Goal: Information Seeking & Learning: Compare options

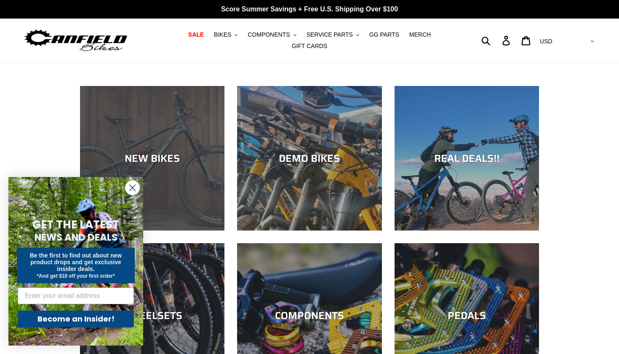
click at [181, 230] on div "NEW BIKES" at bounding box center [152, 230] width 144 height 0
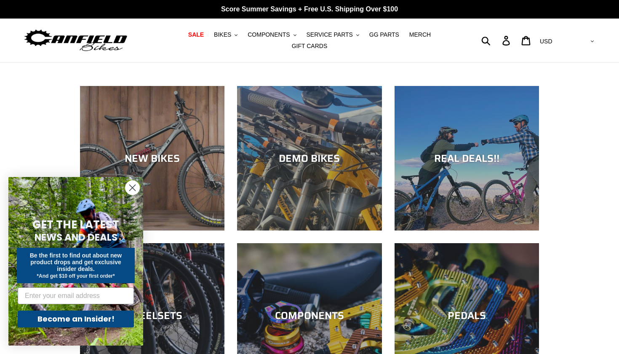
click at [135, 189] on icon "Close dialog" at bounding box center [133, 188] width 6 height 6
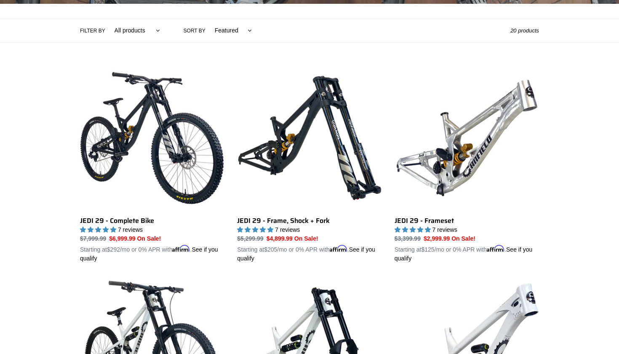
scroll to position [221, 0]
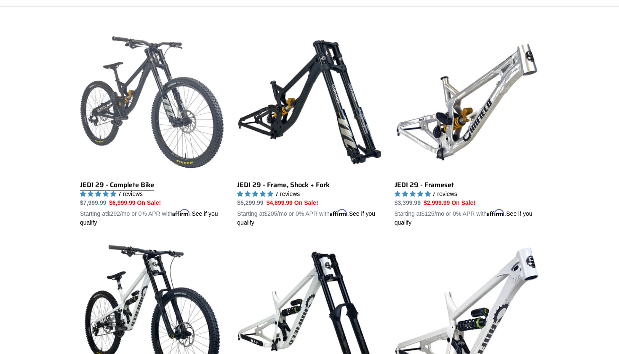
click at [144, 131] on link "JEDI 29 - Complete Bike" at bounding box center [152, 128] width 144 height 197
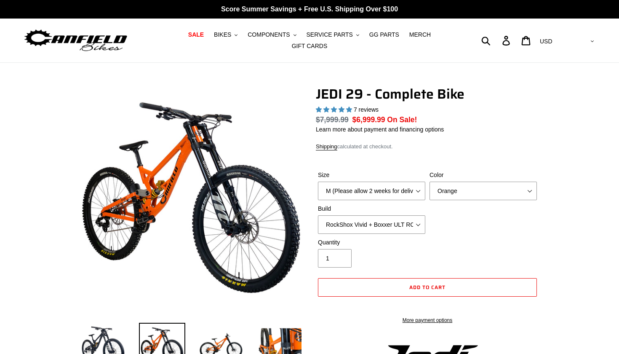
select select "highest-rating"
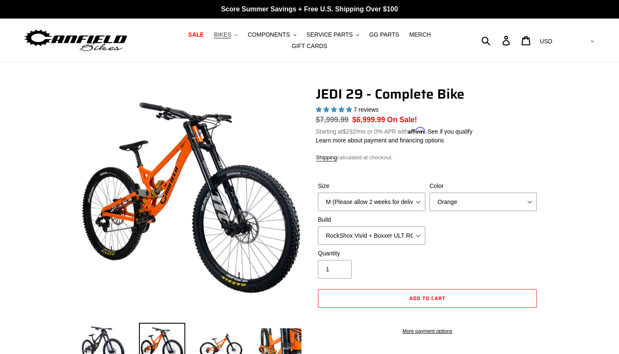
click at [229, 32] on span "BIKES" at bounding box center [222, 34] width 17 height 7
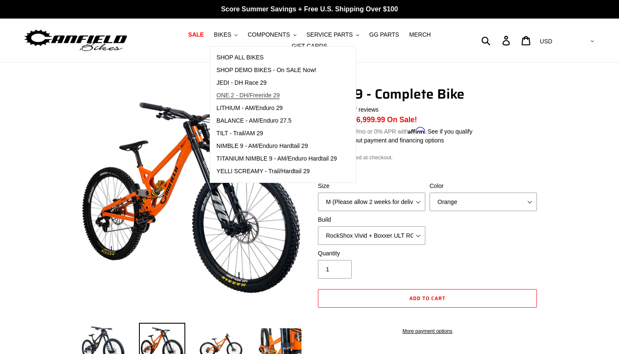
click at [254, 93] on span "ONE.2 - DH/Freeride 29" at bounding box center [247, 95] width 63 height 7
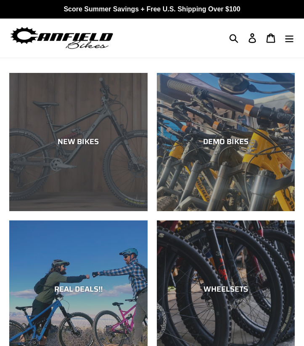
click at [98, 211] on div "NEW BIKES" at bounding box center [78, 211] width 138 height 0
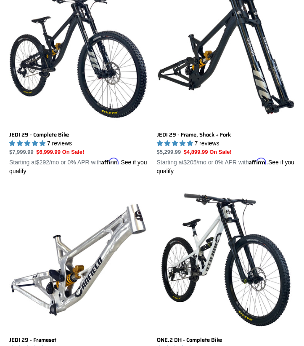
scroll to position [281, 0]
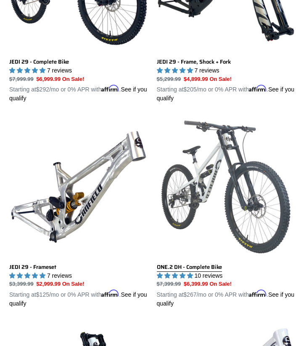
click at [204, 185] on link "ONE.2 DH - Complete Bike" at bounding box center [226, 212] width 138 height 190
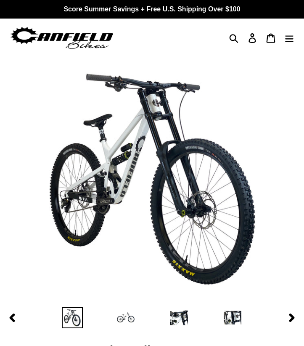
select select "highest-rating"
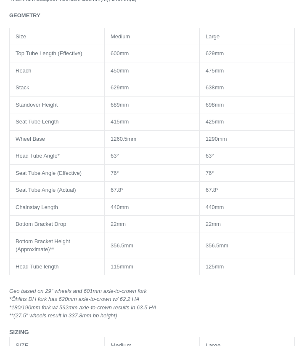
scroll to position [1371, 0]
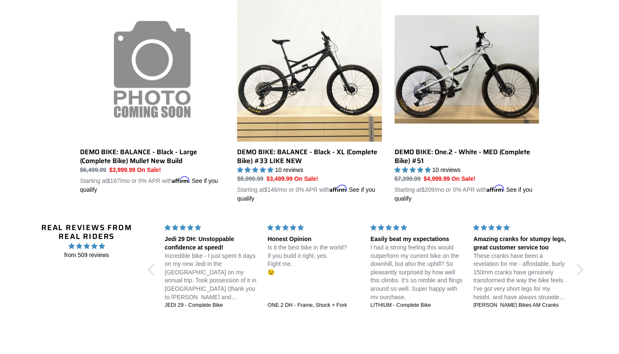
scroll to position [724, 0]
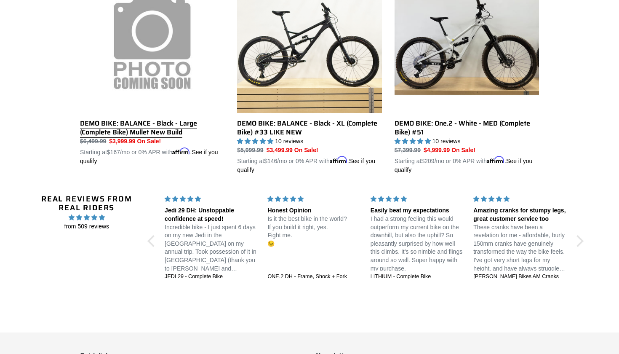
click at [172, 48] on link "DEMO BIKE: BALANCE - Black - Large (Complete Bike) Mullet New Build" at bounding box center [152, 66] width 144 height 197
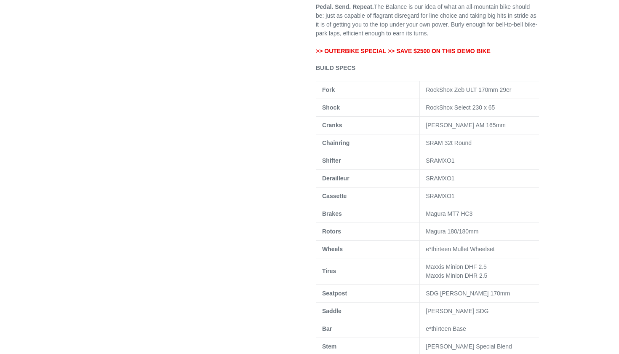
scroll to position [396, 0]
drag, startPoint x: 427, startPoint y: 222, endPoint x: 479, endPoint y: 221, distance: 51.8
click at [479, 221] on td "Magura MT7 HC3" at bounding box center [483, 212] width 127 height 18
click at [445, 219] on td "Magura MT7 HC3" at bounding box center [483, 212] width 127 height 18
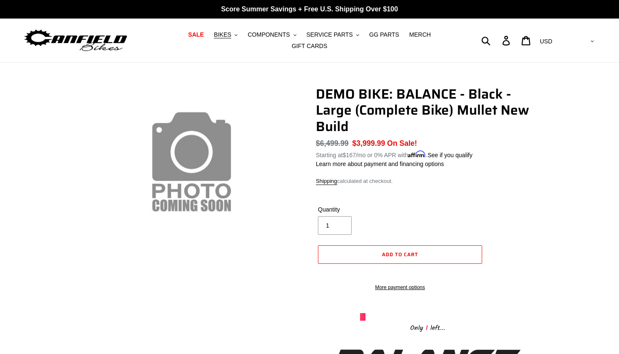
scroll to position [0, 0]
drag, startPoint x: 362, startPoint y: 143, endPoint x: 434, endPoint y: 140, distance: 71.6
click at [434, 140] on dl "Regular price $6,499.99 Sale price $3,999.99 On Sale! Unit price / per Starting…" at bounding box center [427, 149] width 223 height 22
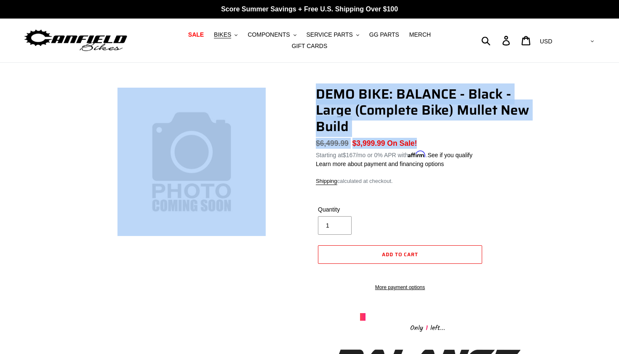
drag, startPoint x: 432, startPoint y: 140, endPoint x: 272, endPoint y: 144, distance: 160.4
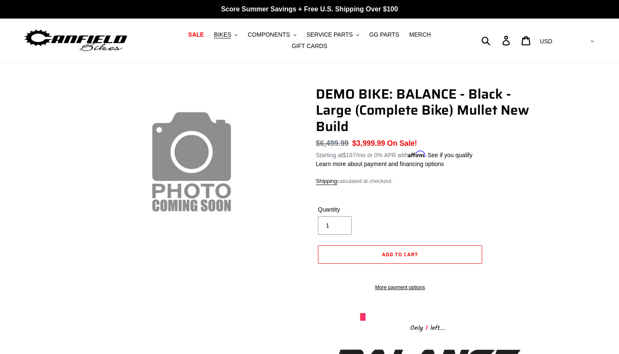
click at [327, 139] on s "$6,499.99" at bounding box center [332, 143] width 33 height 8
drag, startPoint x: 311, startPoint y: 142, endPoint x: 428, endPoint y: 139, distance: 117.1
click at [420, 140] on div "Sale price $3,999.99 On Sale!" at bounding box center [386, 143] width 68 height 11
click at [237, 35] on icon ".cls-1{fill:#231f20}" at bounding box center [235, 35] width 3 height 3
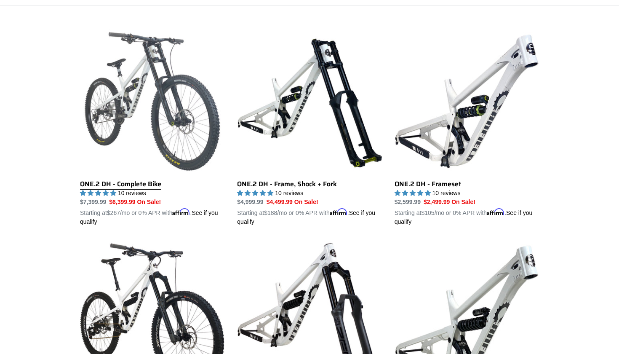
scroll to position [221, 0]
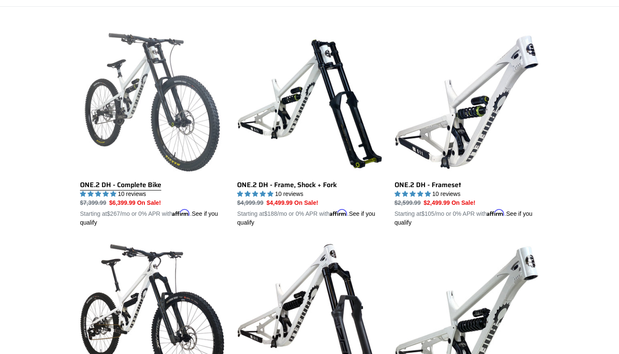
click at [160, 110] on link "ONE.2 DH - Complete Bike" at bounding box center [152, 128] width 144 height 197
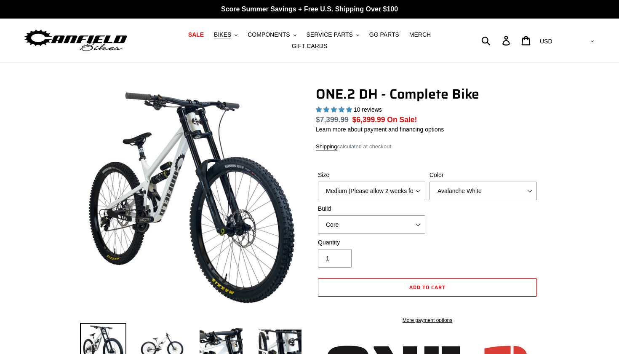
select select "highest-rating"
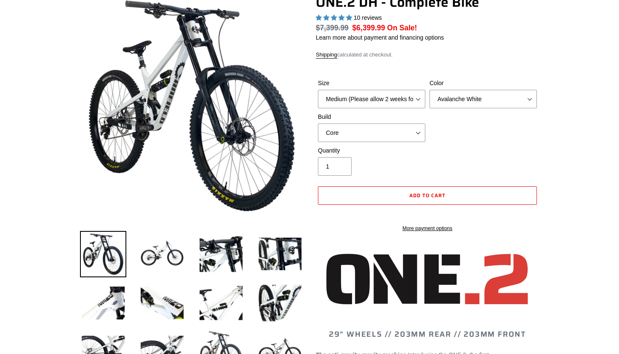
scroll to position [93, 0]
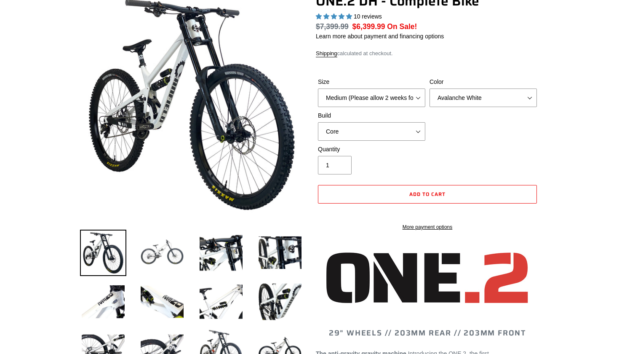
click at [178, 237] on img at bounding box center [162, 252] width 46 height 46
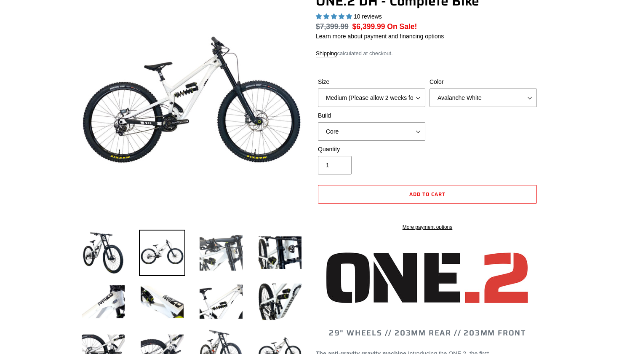
click at [222, 248] on img at bounding box center [221, 252] width 46 height 46
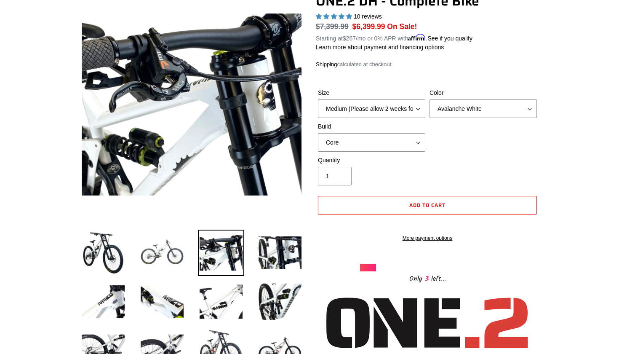
click at [161, 251] on img at bounding box center [162, 252] width 46 height 46
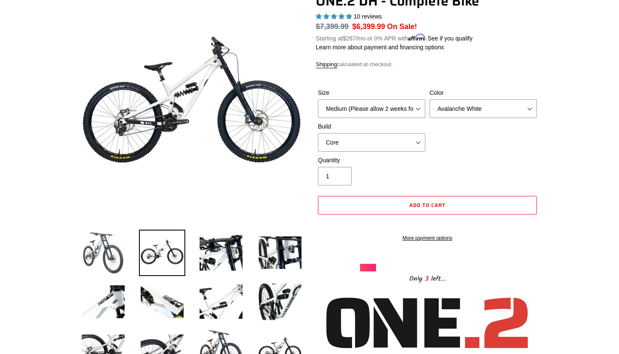
click at [93, 251] on img at bounding box center [103, 252] width 46 height 46
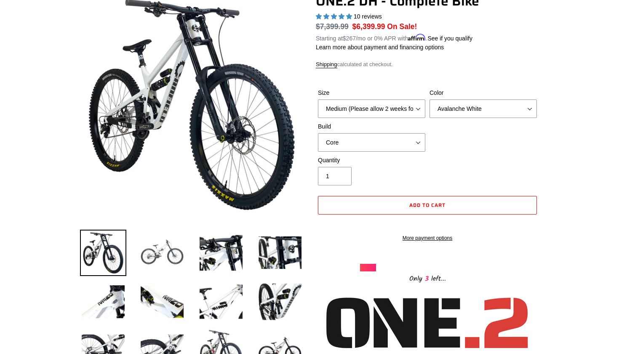
click at [153, 257] on img at bounding box center [162, 252] width 46 height 46
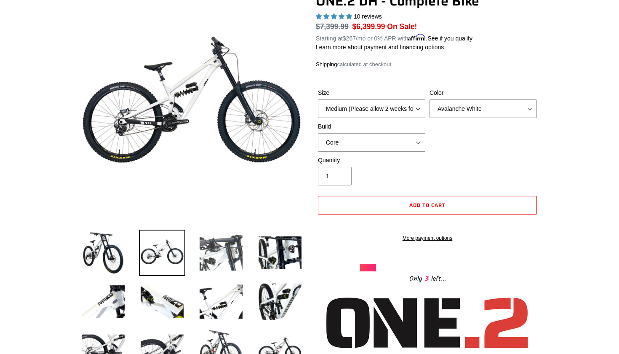
click at [201, 259] on img at bounding box center [221, 252] width 46 height 46
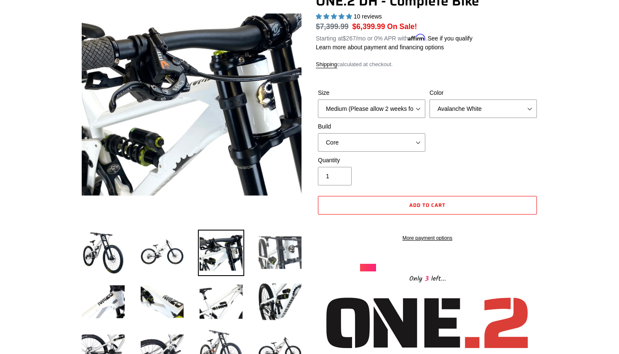
click at [267, 260] on img at bounding box center [280, 252] width 46 height 46
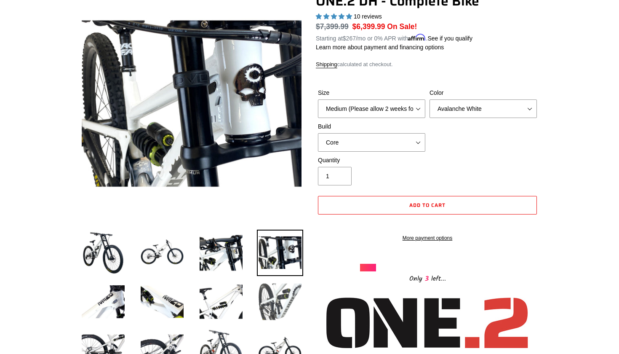
click at [287, 300] on img at bounding box center [280, 301] width 46 height 46
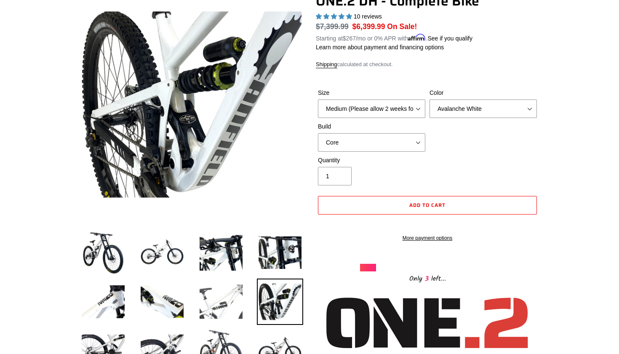
click at [225, 295] on img at bounding box center [221, 301] width 46 height 46
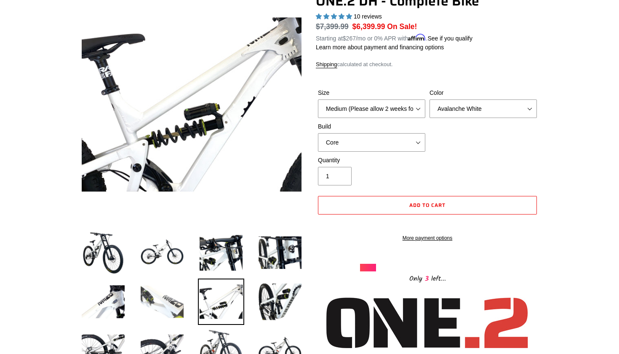
click at [170, 287] on img at bounding box center [162, 301] width 46 height 46
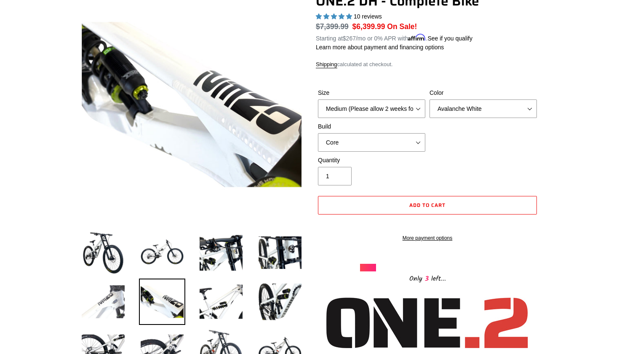
click at [114, 283] on img at bounding box center [103, 301] width 46 height 46
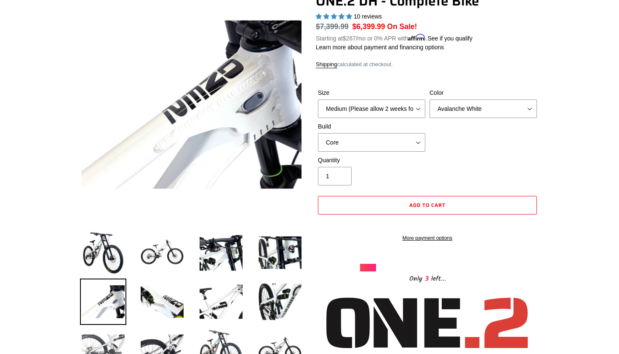
click at [112, 337] on img at bounding box center [103, 350] width 46 height 46
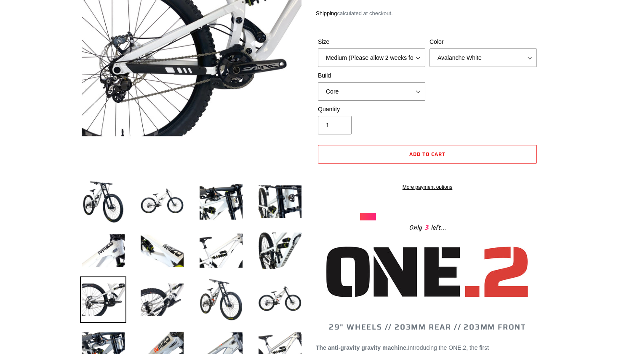
scroll to position [144, 0]
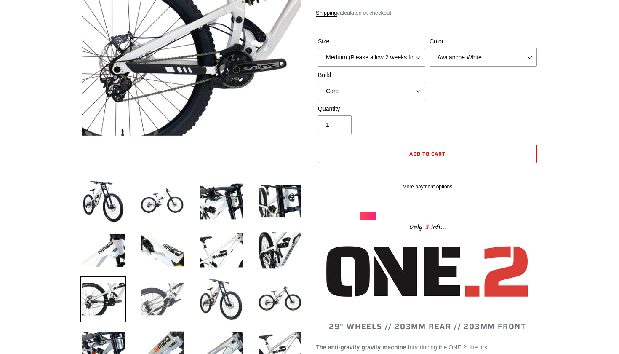
click at [145, 313] on img at bounding box center [162, 299] width 46 height 46
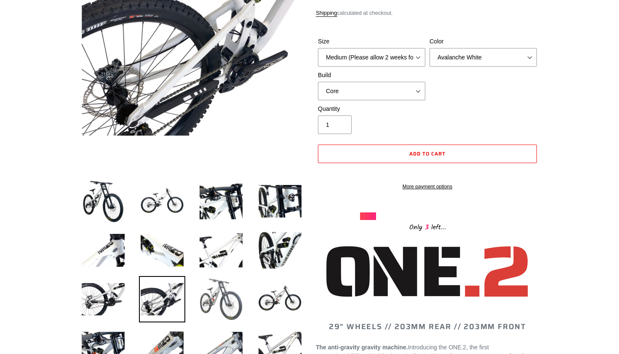
click at [207, 305] on img at bounding box center [221, 299] width 46 height 46
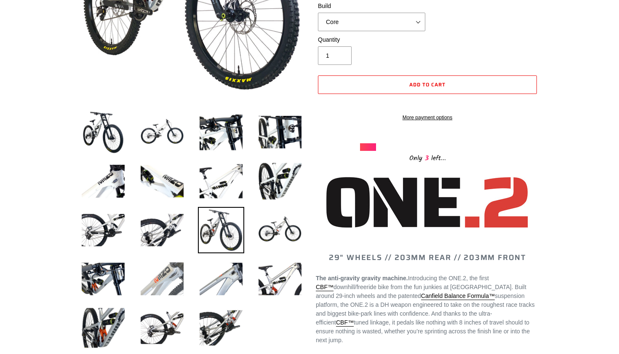
scroll to position [217, 0]
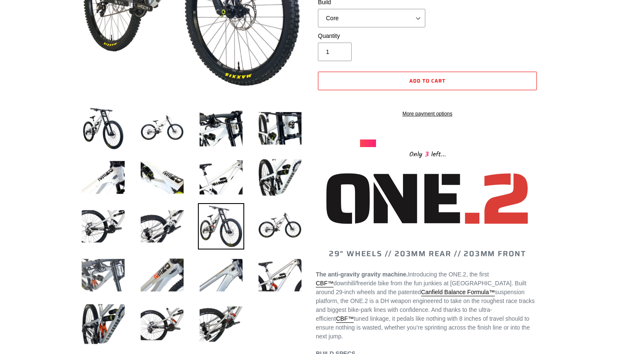
click at [98, 279] on img at bounding box center [103, 275] width 46 height 46
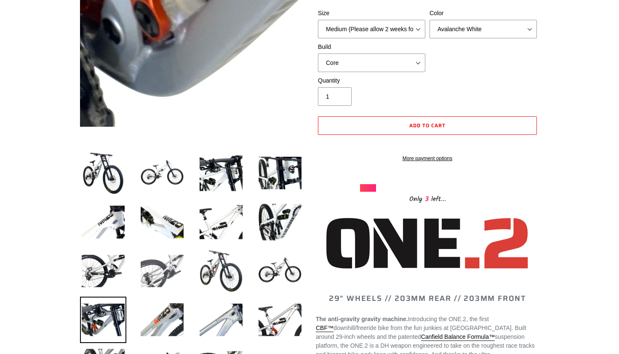
scroll to position [178, 0]
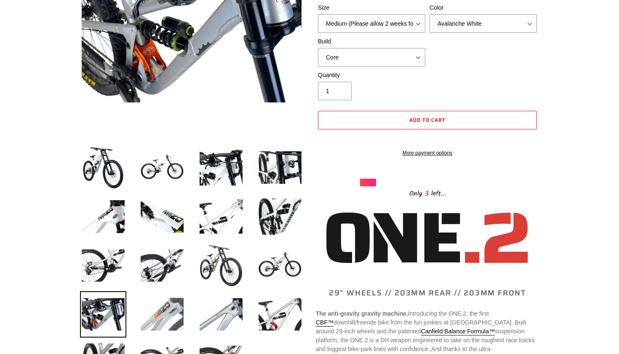
click at [170, 302] on img at bounding box center [162, 314] width 46 height 46
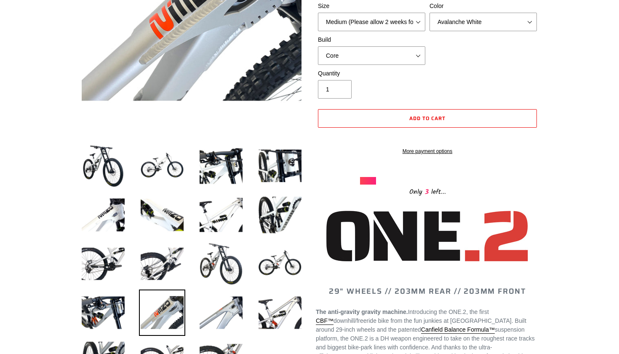
scroll to position [176, 0]
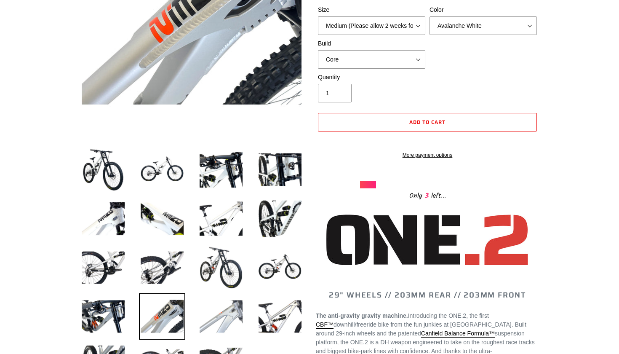
click at [218, 304] on img at bounding box center [221, 316] width 46 height 46
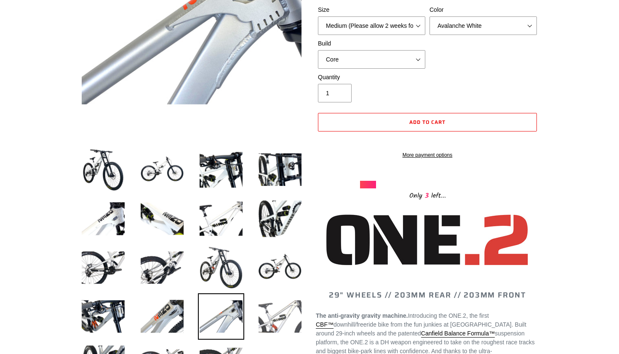
click at [277, 309] on img at bounding box center [280, 316] width 46 height 46
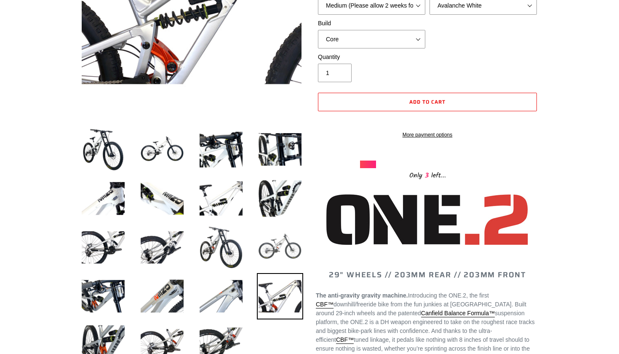
scroll to position [204, 0]
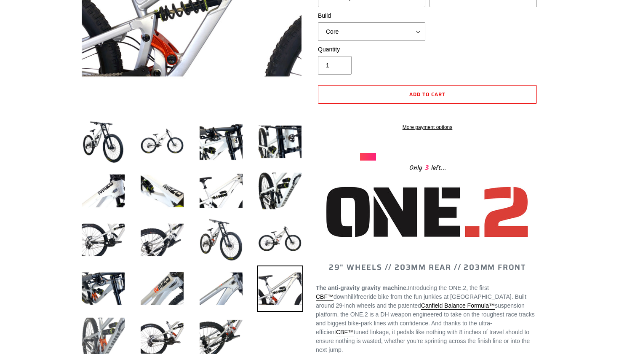
click at [97, 327] on img at bounding box center [103, 337] width 46 height 46
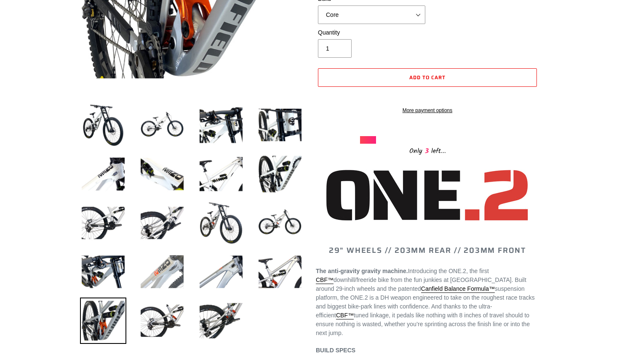
scroll to position [224, 0]
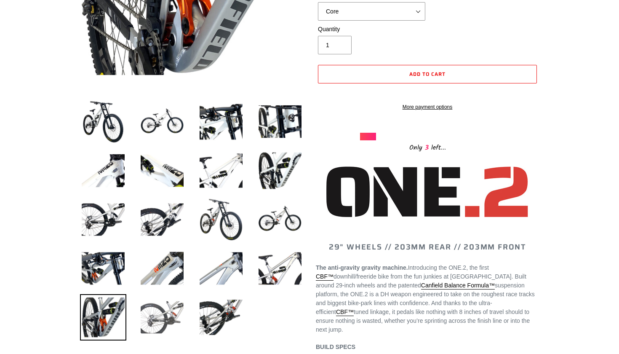
click at [154, 314] on img at bounding box center [162, 317] width 46 height 46
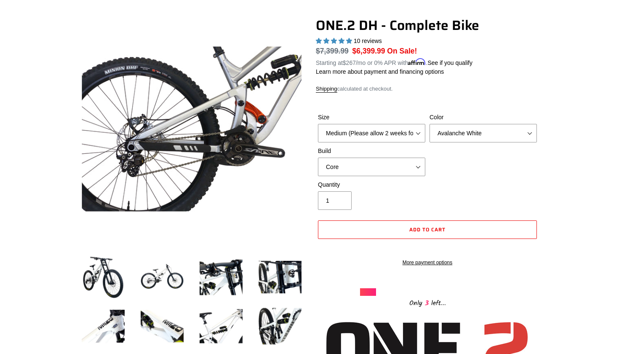
scroll to position [67, 0]
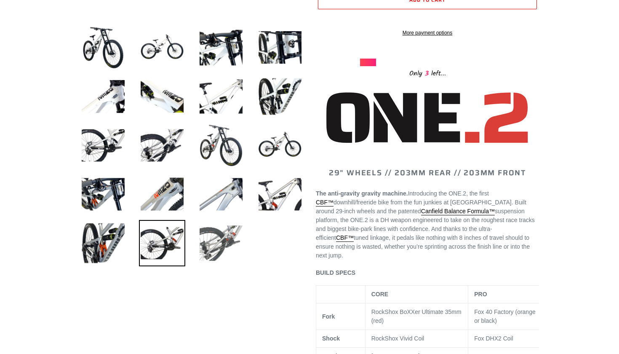
click at [212, 239] on img at bounding box center [221, 243] width 46 height 46
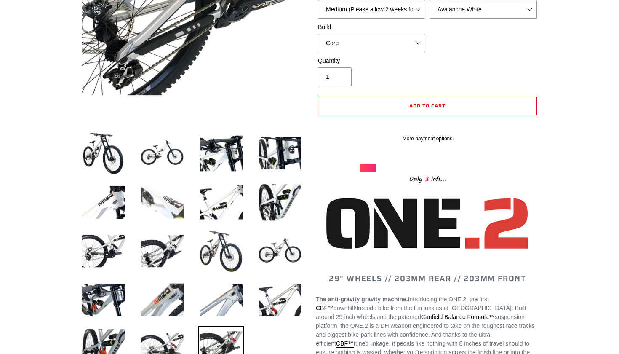
scroll to position [218, 0]
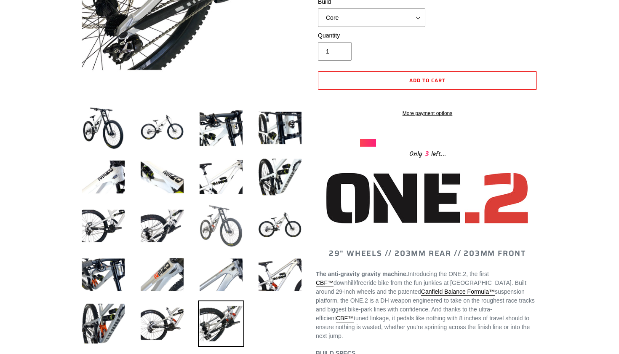
click at [229, 242] on img at bounding box center [221, 225] width 46 height 46
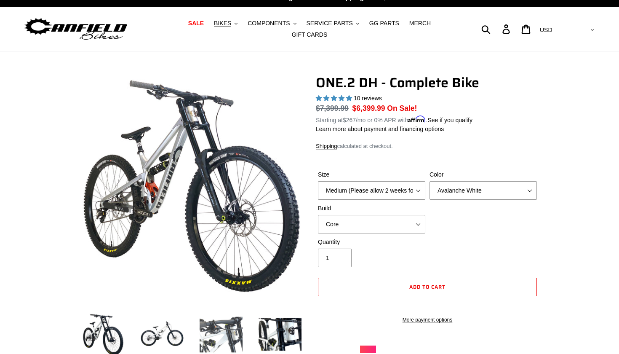
scroll to position [9, 0]
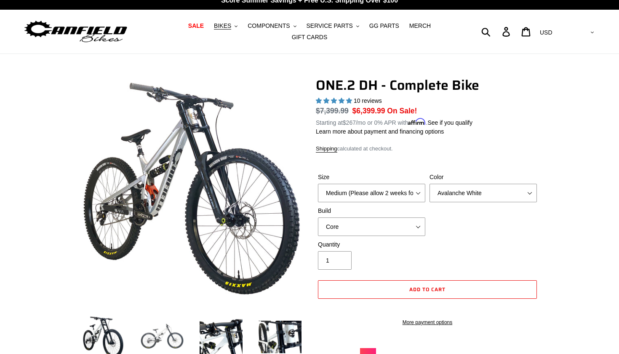
click at [162, 339] on img at bounding box center [162, 337] width 46 height 46
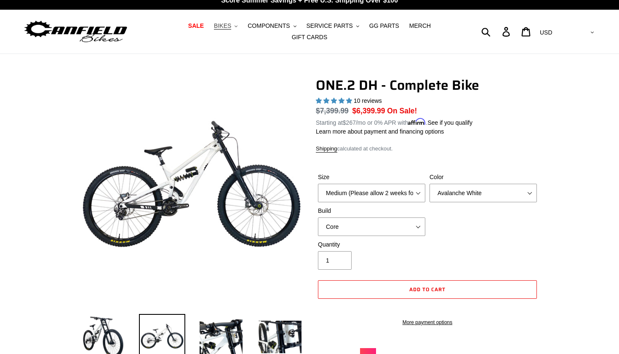
click at [237, 28] on icon ".cls-1{fill:#231f20}" at bounding box center [235, 26] width 3 height 3
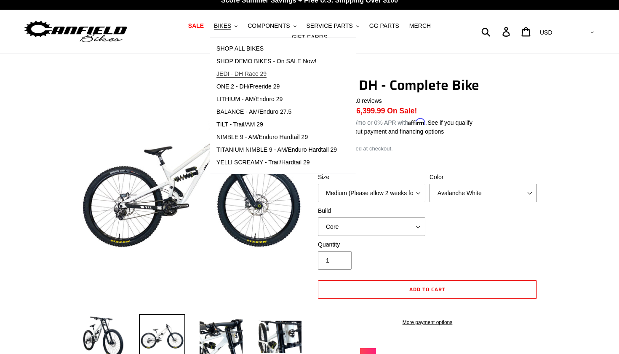
click at [256, 76] on span "JEDI - DH Race 29" at bounding box center [241, 73] width 50 height 7
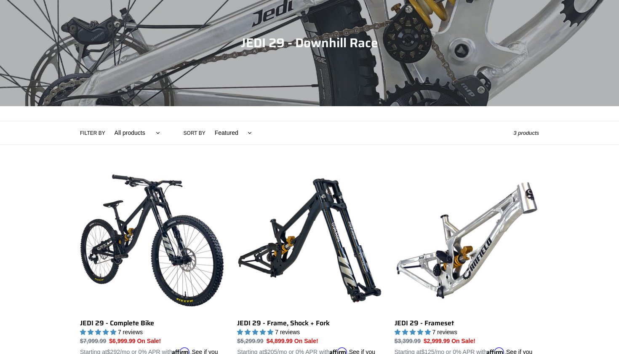
scroll to position [85, 0]
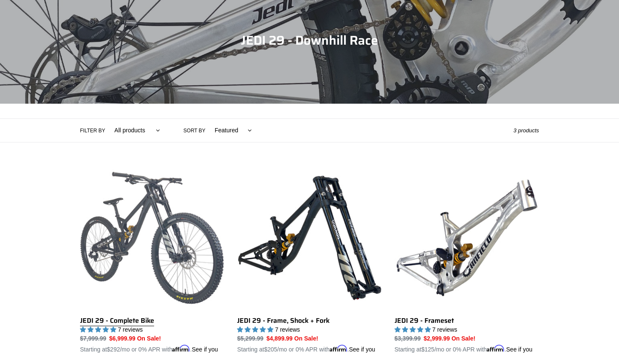
click at [135, 240] on link "JEDI 29 - Complete Bike" at bounding box center [152, 263] width 144 height 197
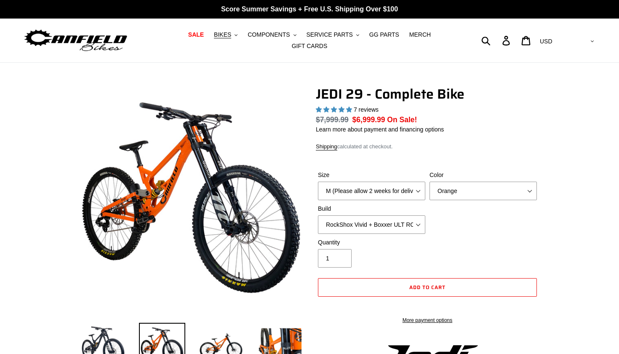
select select "highest-rating"
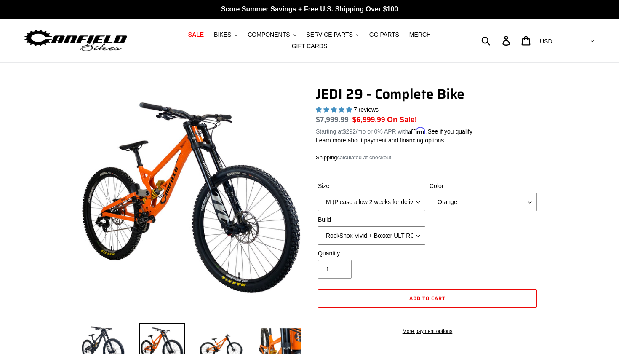
select select "Fox DHX2 + Fox 40 Float Grip 2 203 + SRAM XO"
click at [458, 216] on div "Size M (Please allow 2 weeks for delivery) L (Please allow 2 weeks for delivery…" at bounding box center [427, 214] width 223 height 67
select select "Raw"
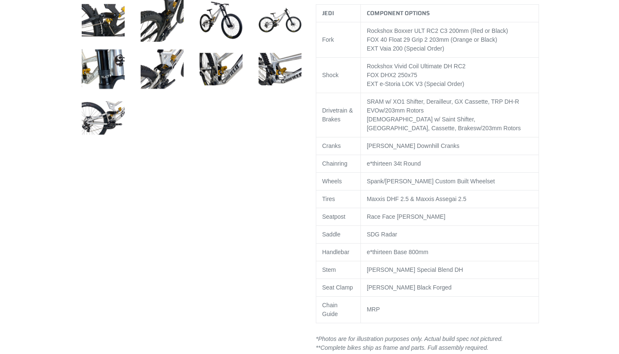
scroll to position [522, 0]
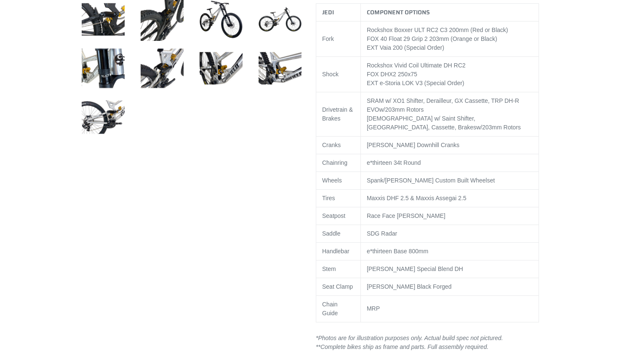
drag, startPoint x: 494, startPoint y: 108, endPoint x: 494, endPoint y: 117, distance: 9.3
click at [494, 114] on div "SRAM w/ XO1 Shifter, Derailleur, GX Cassette, TRP DH-R EVO w/203mm Rotors" at bounding box center [450, 105] width 166 height 18
click at [495, 107] on span "TRP DH-R EVO" at bounding box center [443, 105] width 152 height 16
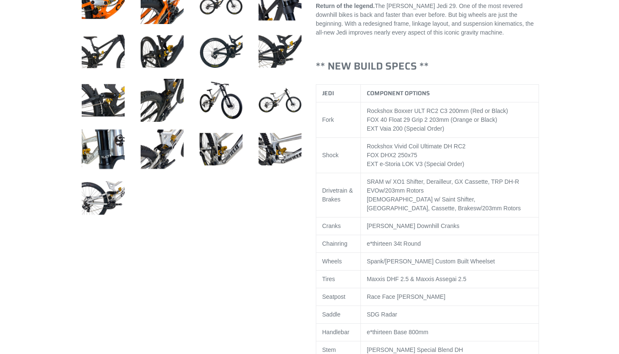
scroll to position [546, 0]
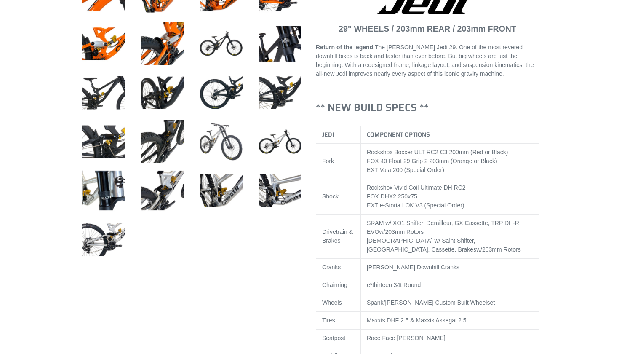
click at [218, 132] on img at bounding box center [221, 141] width 46 height 46
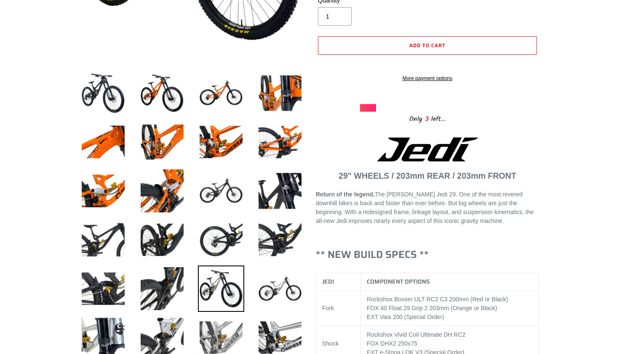
scroll to position [269, 0]
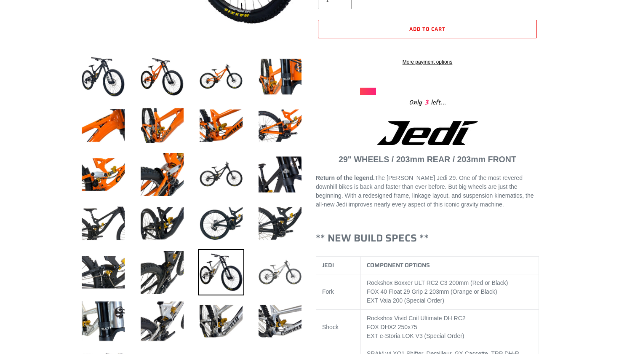
click at [273, 270] on img at bounding box center [280, 272] width 46 height 46
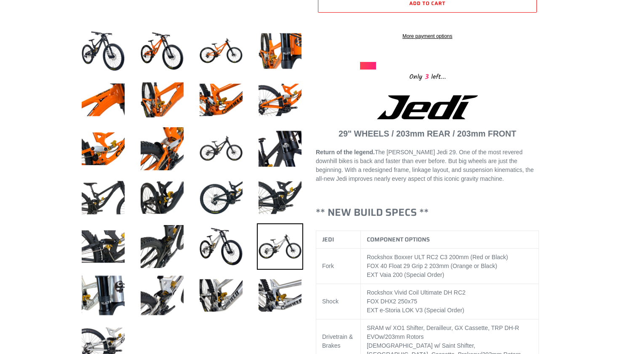
scroll to position [360, 0]
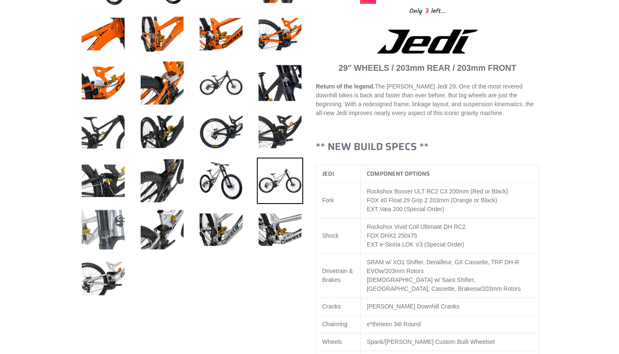
click at [118, 242] on img at bounding box center [103, 229] width 46 height 46
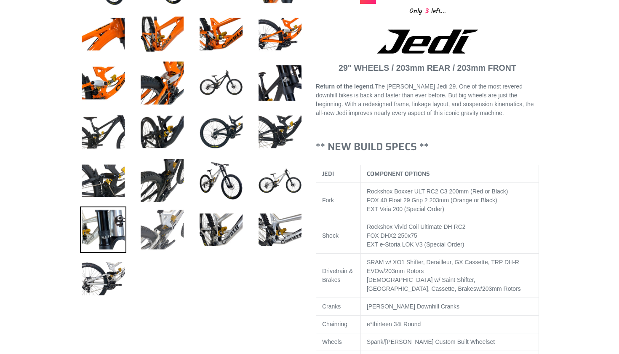
click at [162, 235] on img at bounding box center [162, 229] width 46 height 46
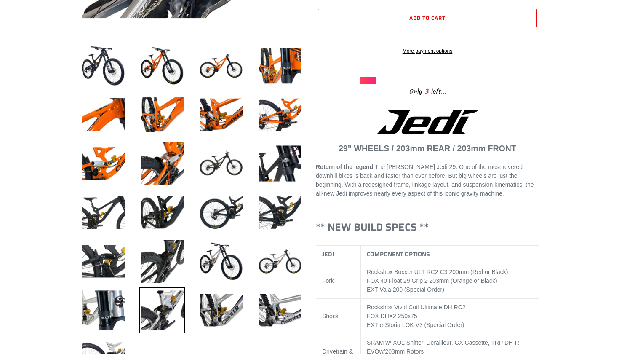
scroll to position [280, 0]
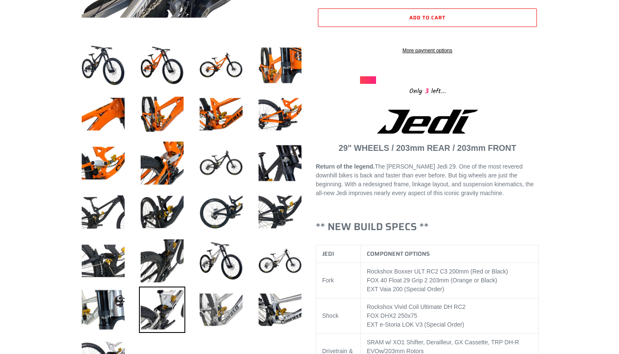
click at [205, 316] on img at bounding box center [221, 309] width 46 height 46
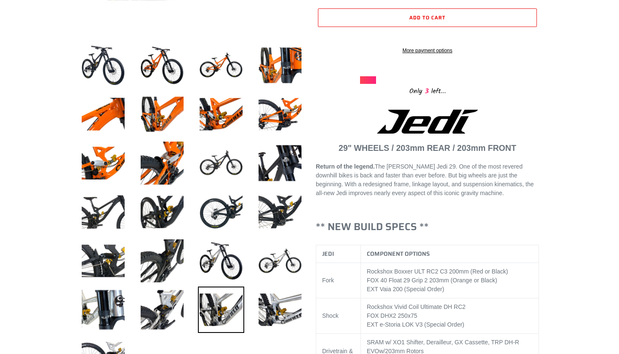
scroll to position [80, 0]
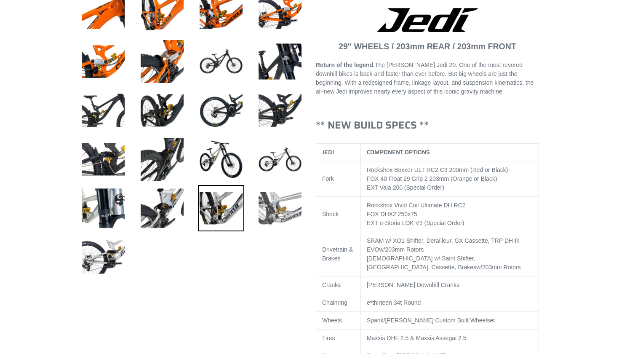
click at [272, 215] on img at bounding box center [280, 208] width 46 height 46
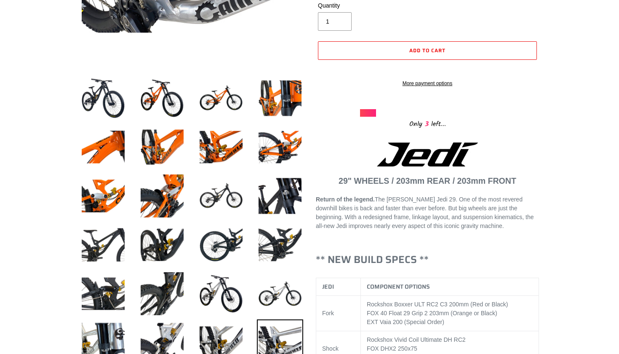
scroll to position [301, 0]
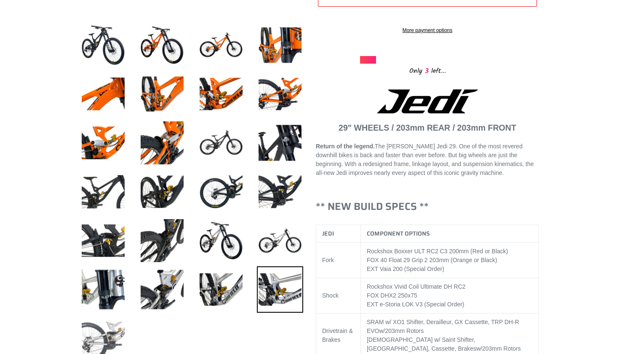
click at [112, 327] on img at bounding box center [103, 338] width 46 height 46
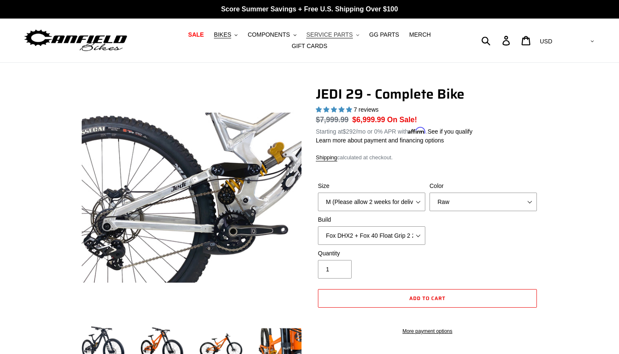
scroll to position [0, 0]
click at [231, 34] on span "BIKES" at bounding box center [222, 34] width 17 height 7
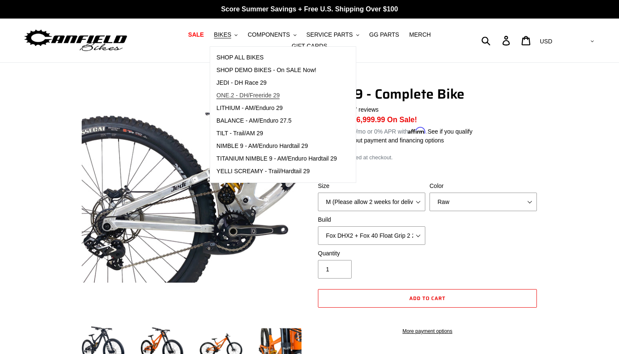
click at [246, 93] on span "ONE.2 - DH/Freeride 29" at bounding box center [247, 95] width 63 height 7
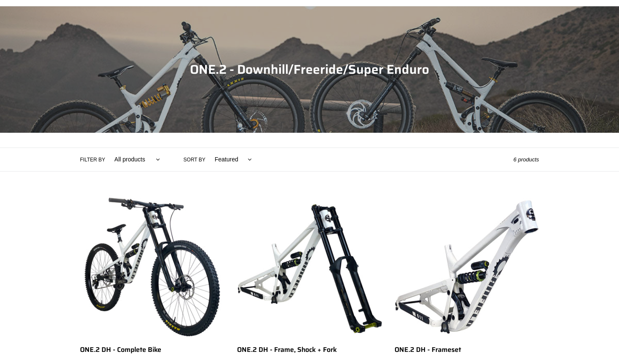
scroll to position [189, 0]
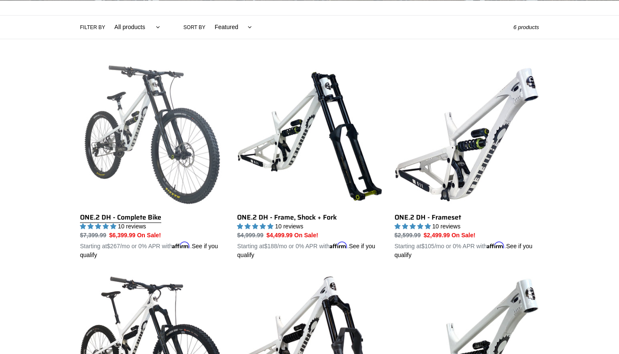
click at [135, 112] on link "ONE.2 DH - Complete Bike" at bounding box center [152, 160] width 144 height 197
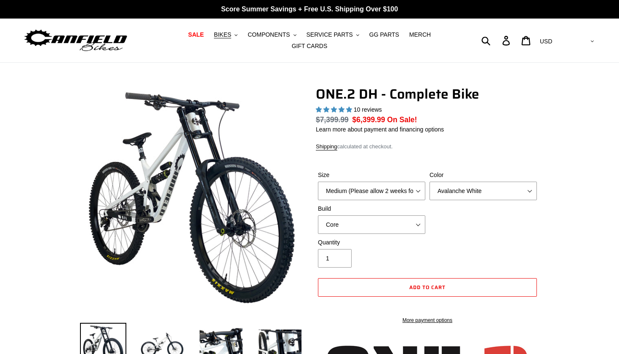
select select "highest-rating"
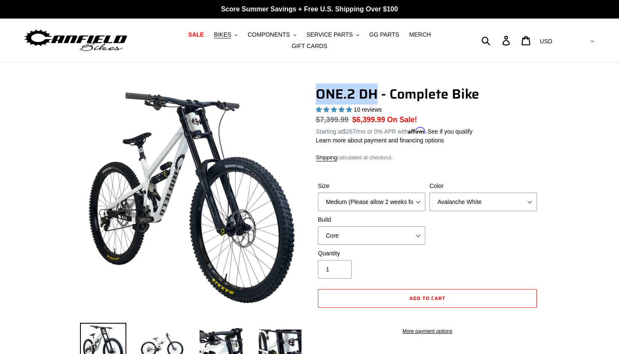
drag, startPoint x: 315, startPoint y: 89, endPoint x: 375, endPoint y: 93, distance: 60.3
copy h1 "ONE.2 DH"
select select "Pro"
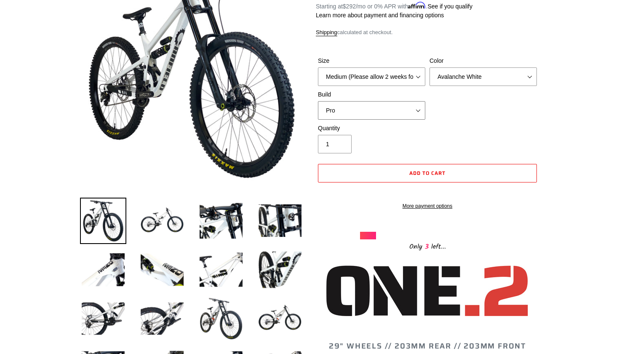
scroll to position [125, 0]
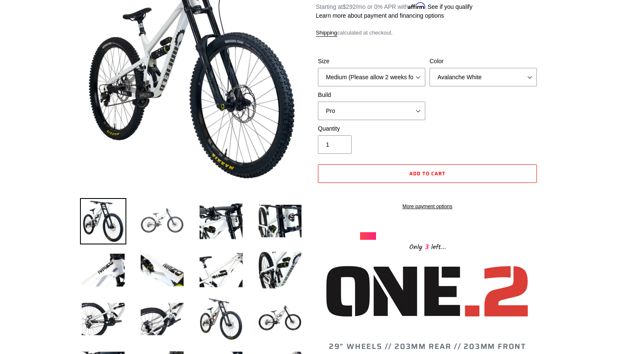
click at [162, 218] on img at bounding box center [162, 221] width 46 height 46
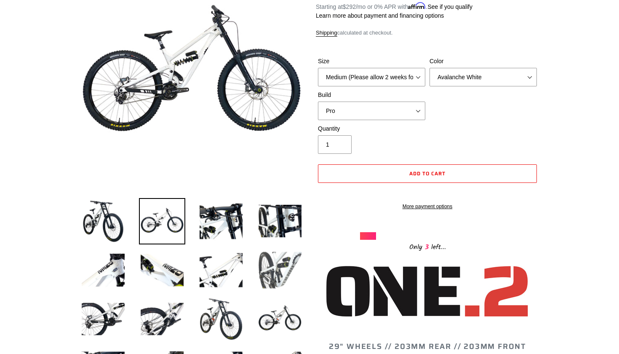
click at [263, 265] on img at bounding box center [280, 270] width 46 height 46
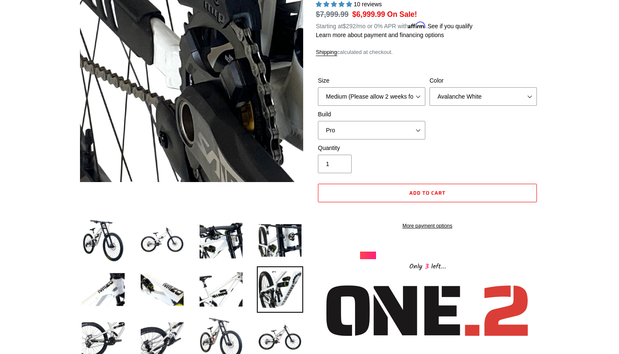
scroll to position [109, 0]
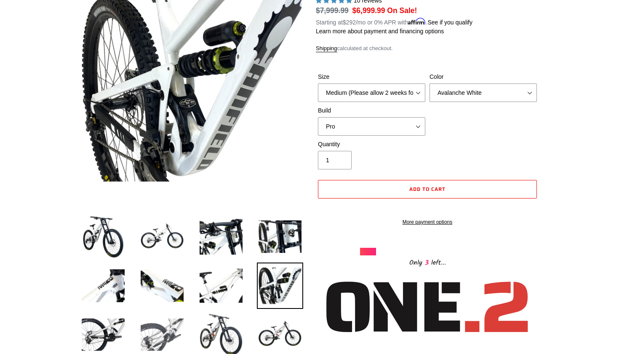
click at [155, 343] on img at bounding box center [162, 334] width 46 height 46
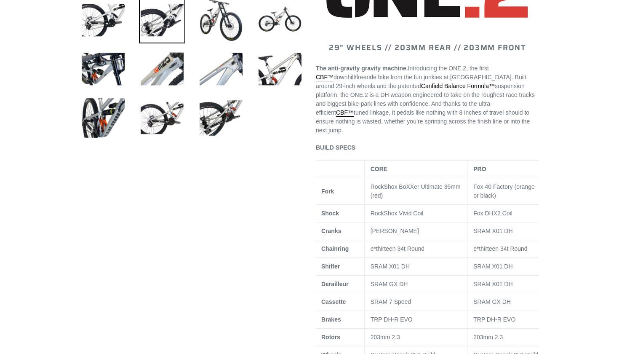
scroll to position [423, 0]
drag, startPoint x: 471, startPoint y: 221, endPoint x: 484, endPoint y: 221, distance: 13.5
click at [484, 221] on td "Fox DHX2 Coil" at bounding box center [506, 214] width 79 height 18
click at [484, 218] on p "Fox DHX2 Coil" at bounding box center [506, 213] width 67 height 9
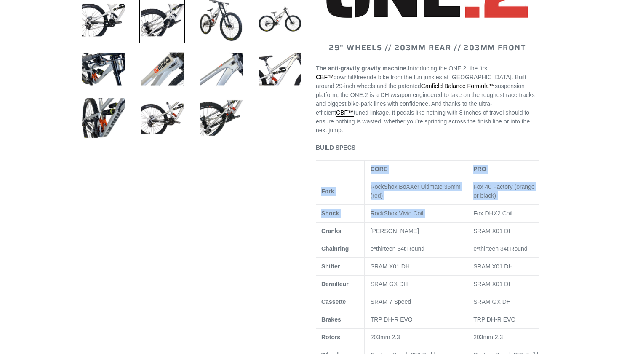
scroll to position [0, 8]
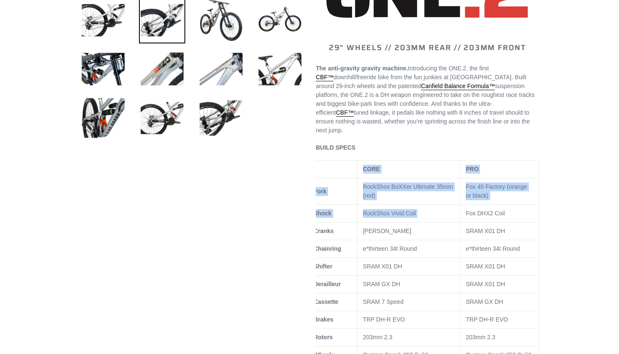
drag, startPoint x: 474, startPoint y: 221, endPoint x: 547, endPoint y: 221, distance: 72.8
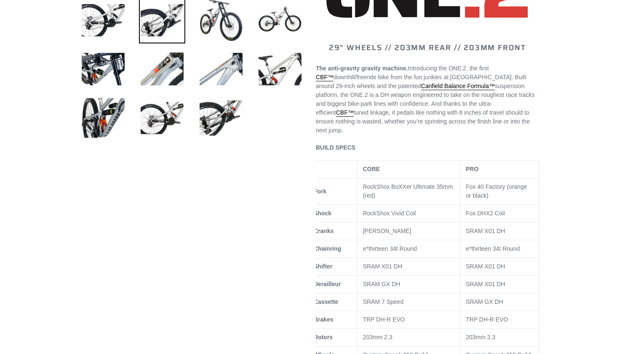
click at [474, 218] on p "Fox DHX2 Coil" at bounding box center [499, 213] width 67 height 9
copy tbody "Fox DHX2 Coil"
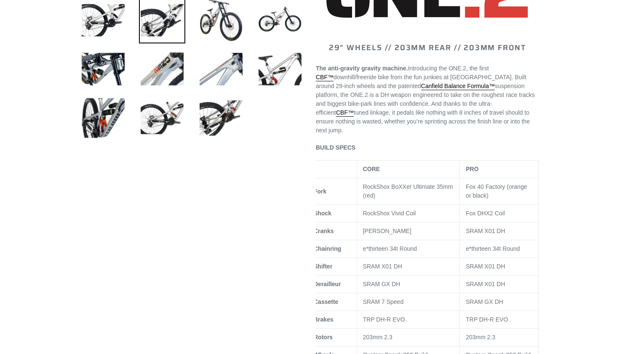
click at [384, 216] on span "RockShox Vivid Coil" at bounding box center [389, 213] width 53 height 7
copy tr "RockShox Vivid Coil"
drag, startPoint x: 368, startPoint y: 194, endPoint x: 400, endPoint y: 203, distance: 33.7
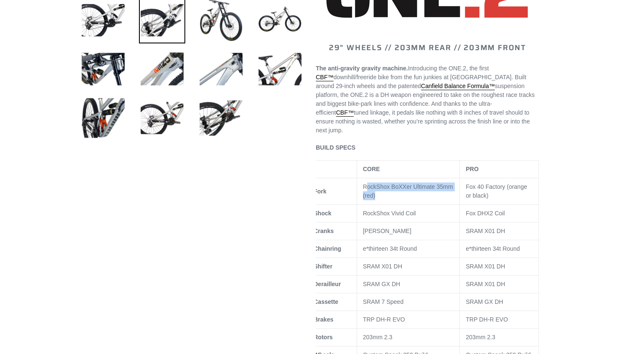
click at [400, 200] on p "RockShox BoXXer Ultimate 35mm (red)" at bounding box center [408, 191] width 91 height 18
drag, startPoint x: 400, startPoint y: 203, endPoint x: 373, endPoint y: 193, distance: 29.2
click at [373, 193] on p "RockShox BoXXer Ultimate 35mm (red)" at bounding box center [408, 191] width 91 height 18
drag, startPoint x: 467, startPoint y: 194, endPoint x: 500, endPoint y: 208, distance: 35.5
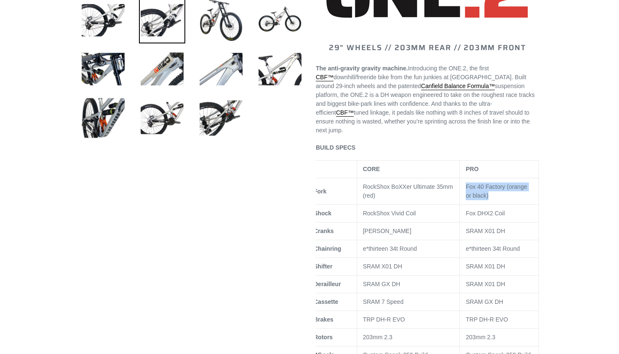
click at [500, 205] on td "Fox 40 Factory (orange or black)" at bounding box center [499, 191] width 79 height 27
copy span "Fox 40 Factory (orange or black)"
click at [485, 199] on span "Fox 40 Factory (orange or black)" at bounding box center [496, 191] width 61 height 16
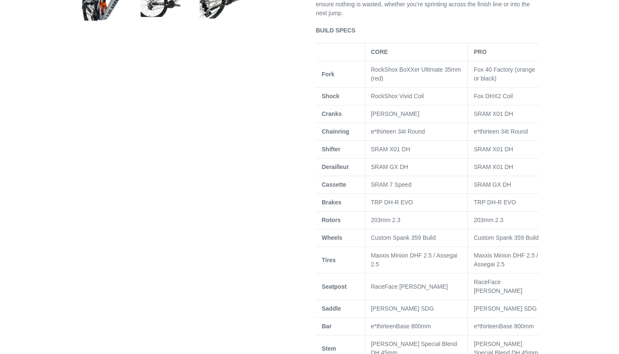
scroll to position [0, 0]
drag, startPoint x: 407, startPoint y: 175, endPoint x: 364, endPoint y: 173, distance: 43.8
click at [364, 173] on tr "Derailleur SRAM GX DH SRAM X01 DH" at bounding box center [431, 167] width 231 height 18
click at [369, 176] on td "SRAM GX DH" at bounding box center [416, 167] width 103 height 18
drag, startPoint x: 370, startPoint y: 175, endPoint x: 422, endPoint y: 174, distance: 51.8
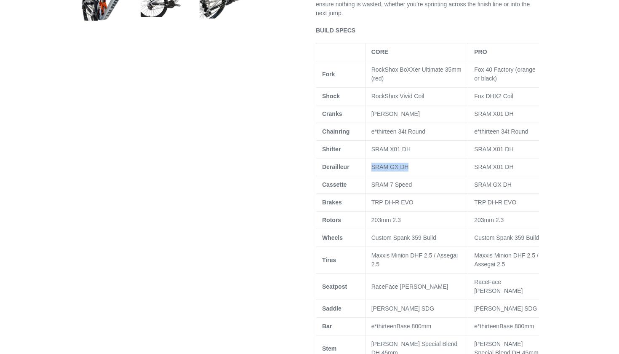
click at [422, 174] on td "SRAM GX DH" at bounding box center [416, 167] width 103 height 18
copy span "SRAM GX DH"
copy span "RAM X01 DH"
drag, startPoint x: 478, startPoint y: 172, endPoint x: 521, endPoint y: 177, distance: 43.7
click at [521, 176] on td "SRAM X01 DH" at bounding box center [507, 167] width 79 height 18
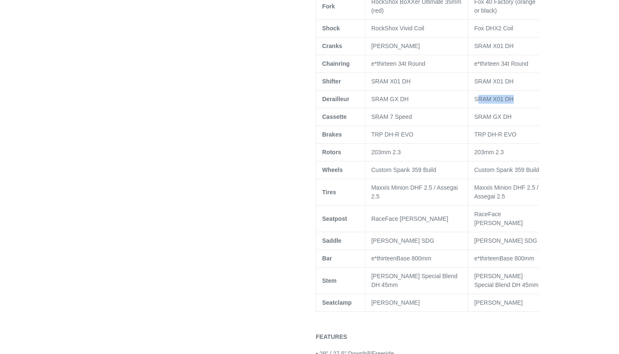
scroll to position [609, 0]
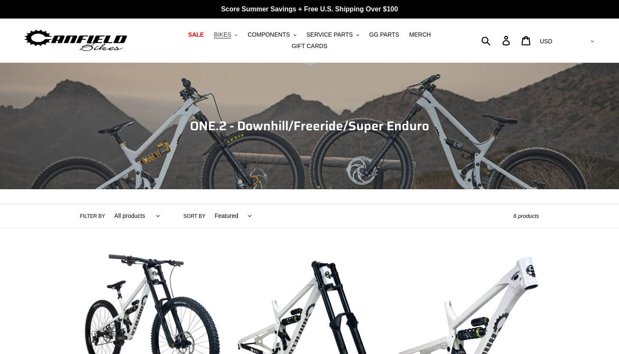
click at [240, 33] on button "BIKES .cls-1{fill:#231f20}" at bounding box center [226, 34] width 32 height 11
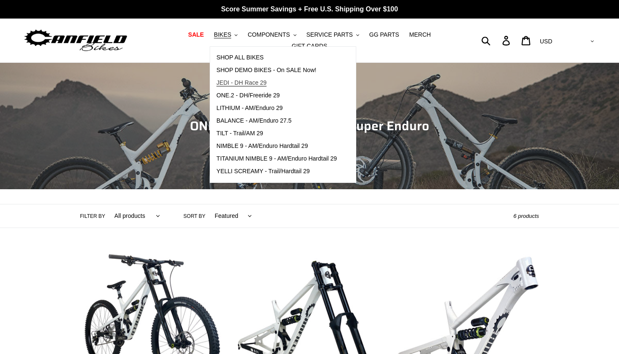
click at [246, 83] on span "JEDI - DH Race 29" at bounding box center [241, 82] width 50 height 7
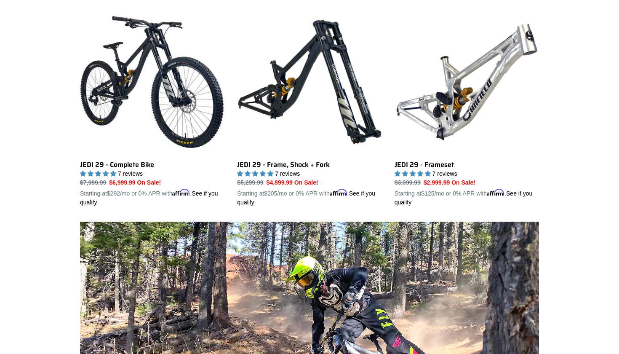
scroll to position [253, 0]
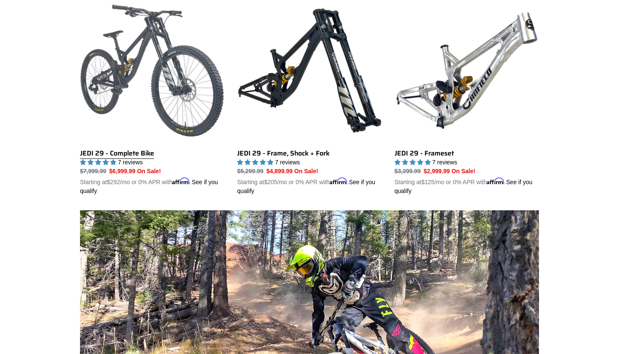
click at [161, 88] on link "JEDI 29 - Complete Bike" at bounding box center [152, 96] width 144 height 197
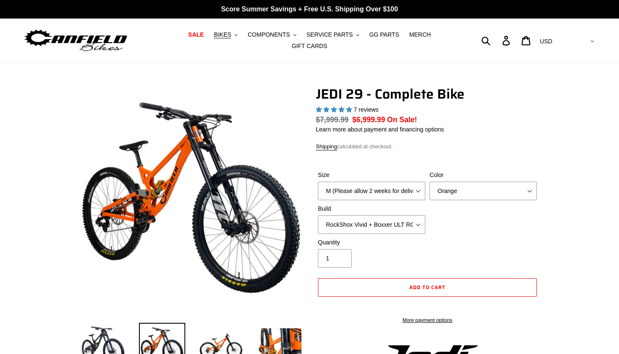
select select "highest-rating"
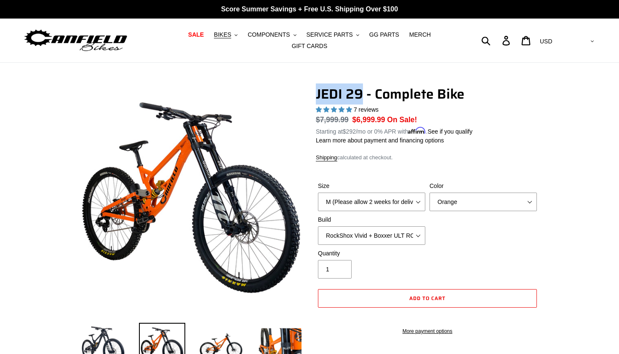
drag, startPoint x: 317, startPoint y: 98, endPoint x: 362, endPoint y: 95, distance: 45.1
click at [362, 95] on h1 "JEDI 29 - Complete Bike" at bounding box center [427, 94] width 223 height 16
copy h1 "JEDI 29"
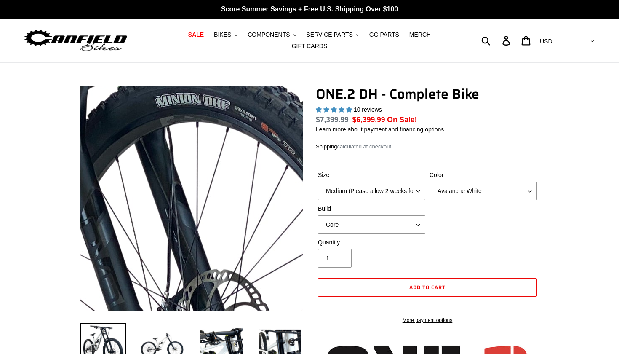
select select "highest-rating"
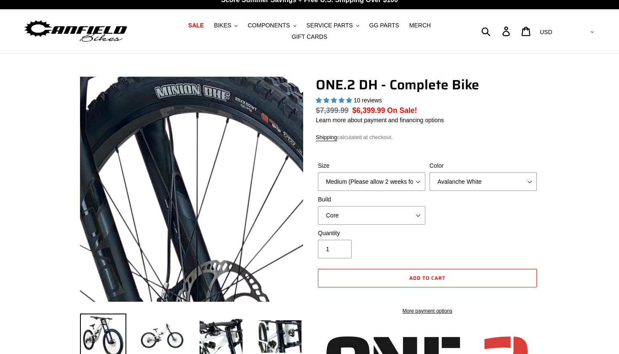
scroll to position [11, 0]
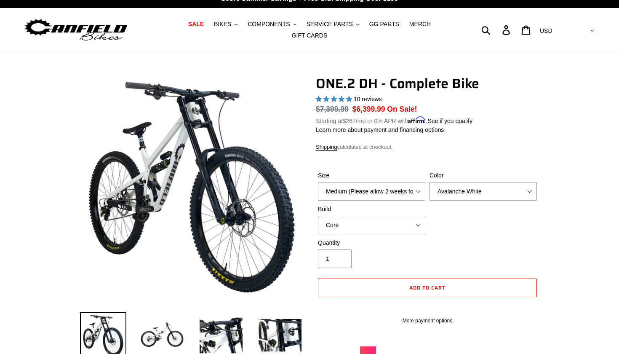
click at [373, 99] on span "10 reviews" at bounding box center [368, 99] width 28 height 7
click at [342, 98] on span "5.00 stars" at bounding box center [342, 98] width 8 height 5
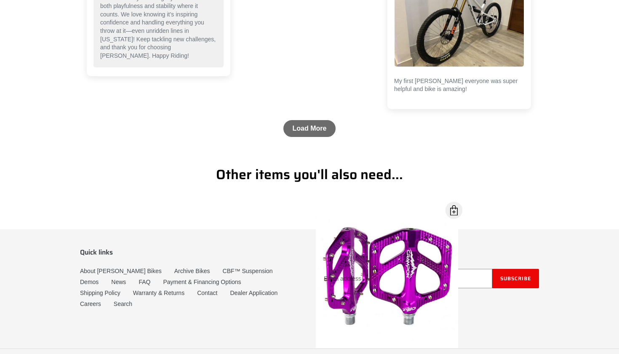
scroll to position [2577, 0]
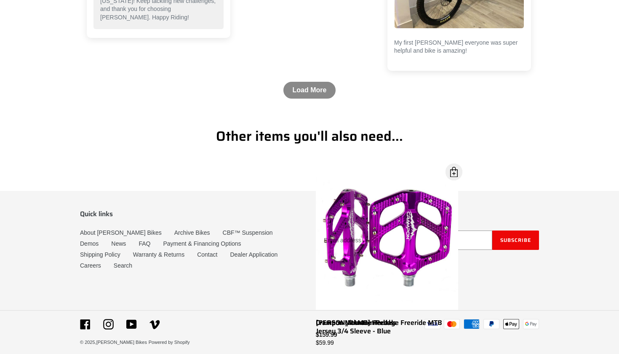
click at [318, 95] on link "Load More" at bounding box center [309, 90] width 53 height 17
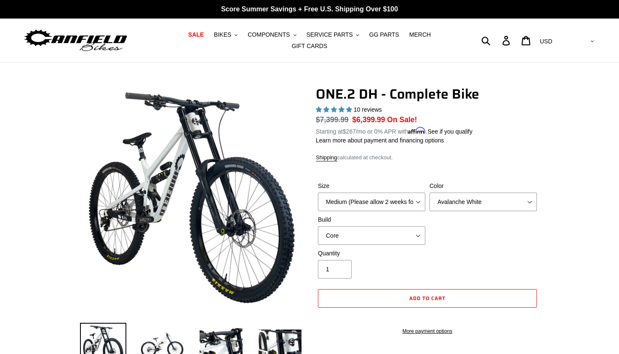
scroll to position [0, 0]
